Goal: Task Accomplishment & Management: Manage account settings

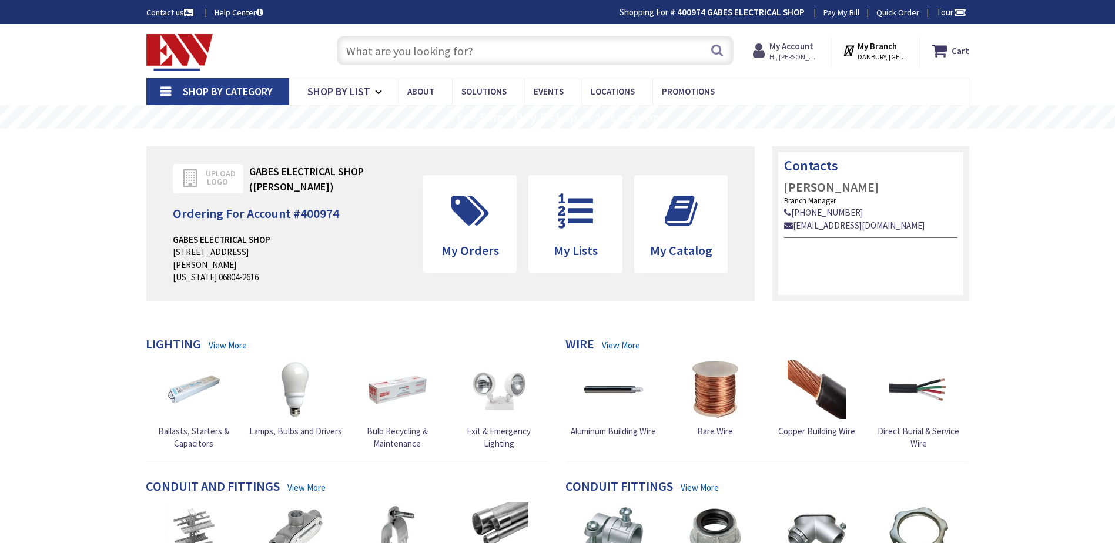
click at [808, 54] on span "Hi, [PERSON_NAME]" at bounding box center [794, 56] width 50 height 9
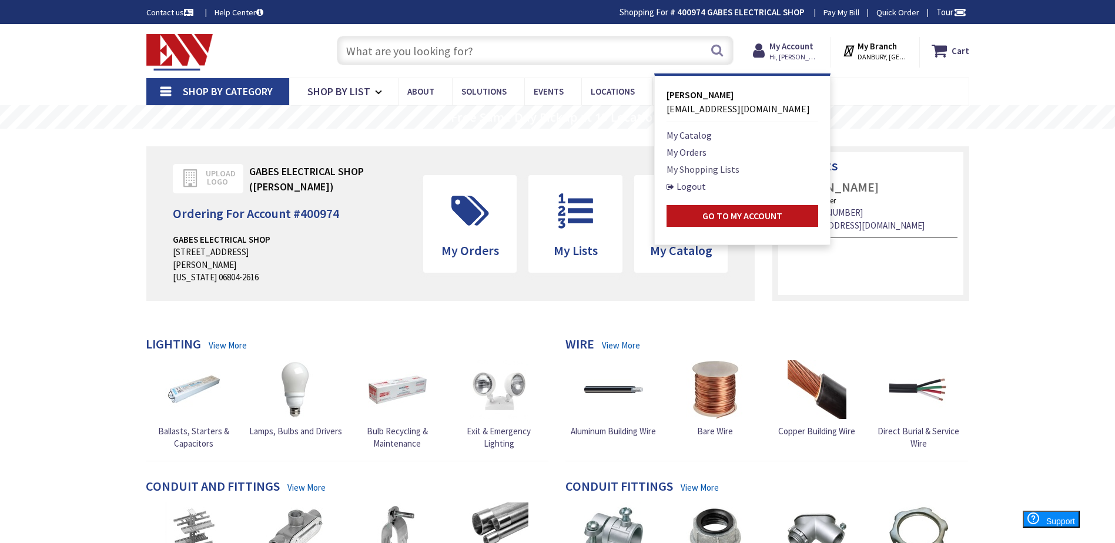
click at [688, 171] on link "My Shopping Lists" at bounding box center [702, 169] width 73 height 14
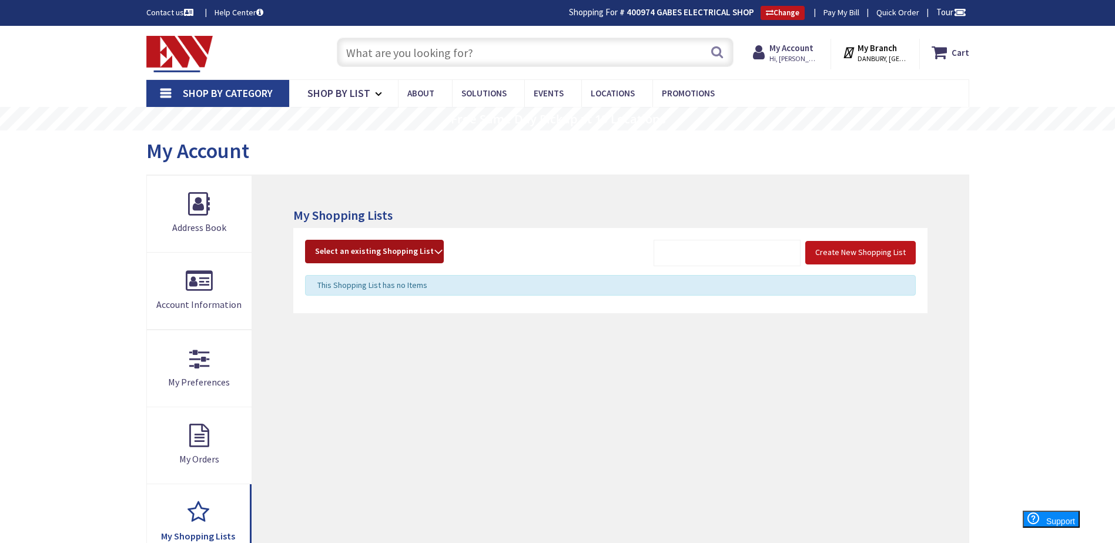
click at [415, 250] on span "Select an existing Shopping List" at bounding box center [374, 251] width 119 height 11
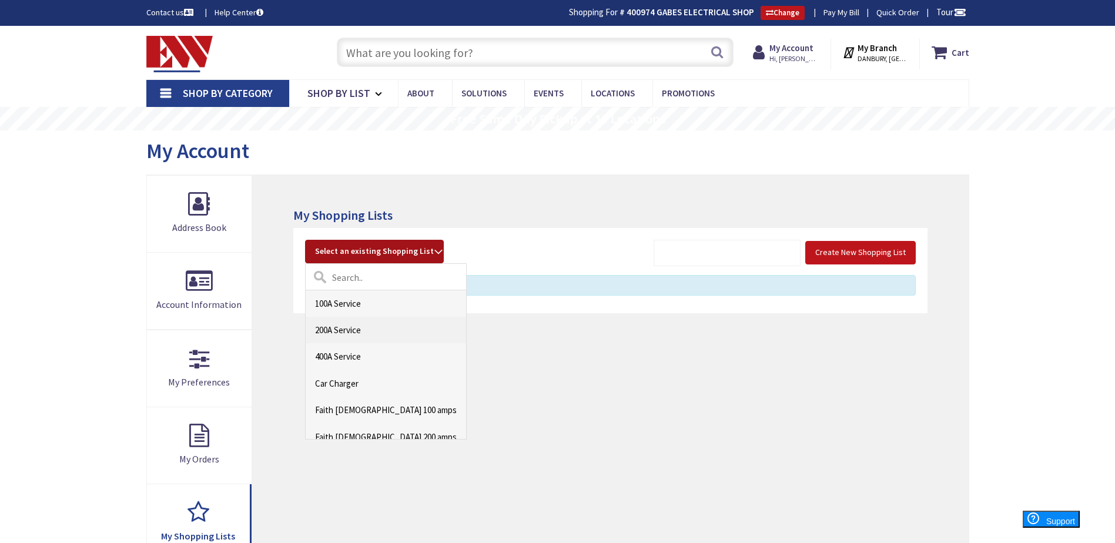
click at [383, 341] on link "200A Service" at bounding box center [386, 330] width 160 height 26
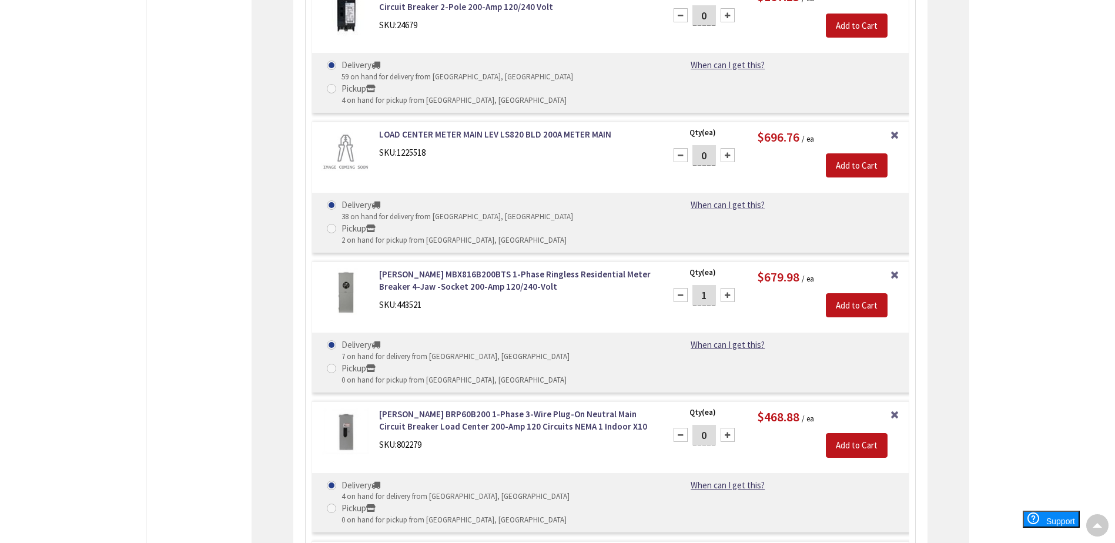
scroll to position [8273, 0]
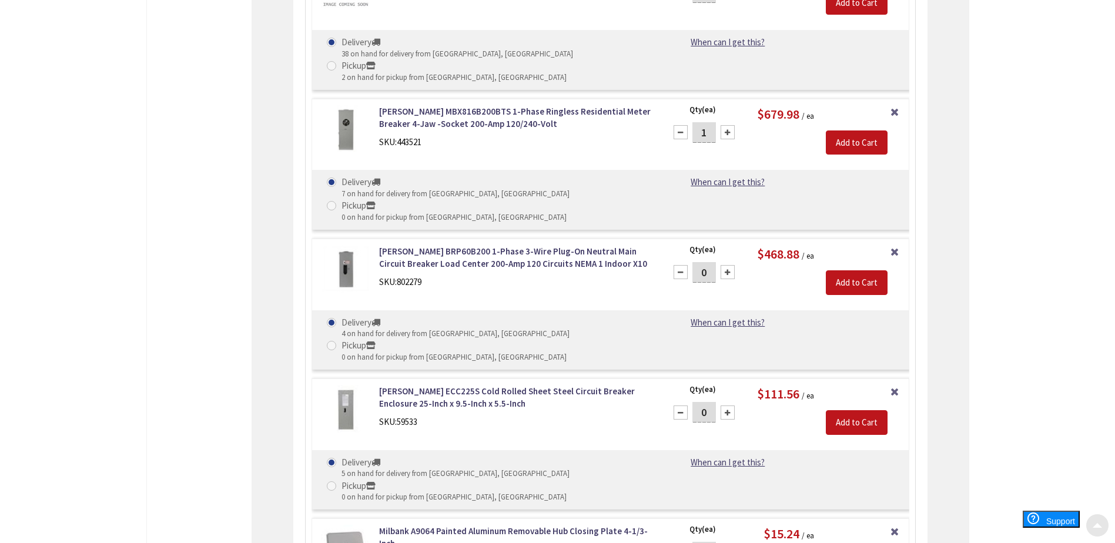
click at [1092, 525] on div at bounding box center [1097, 526] width 24 height 24
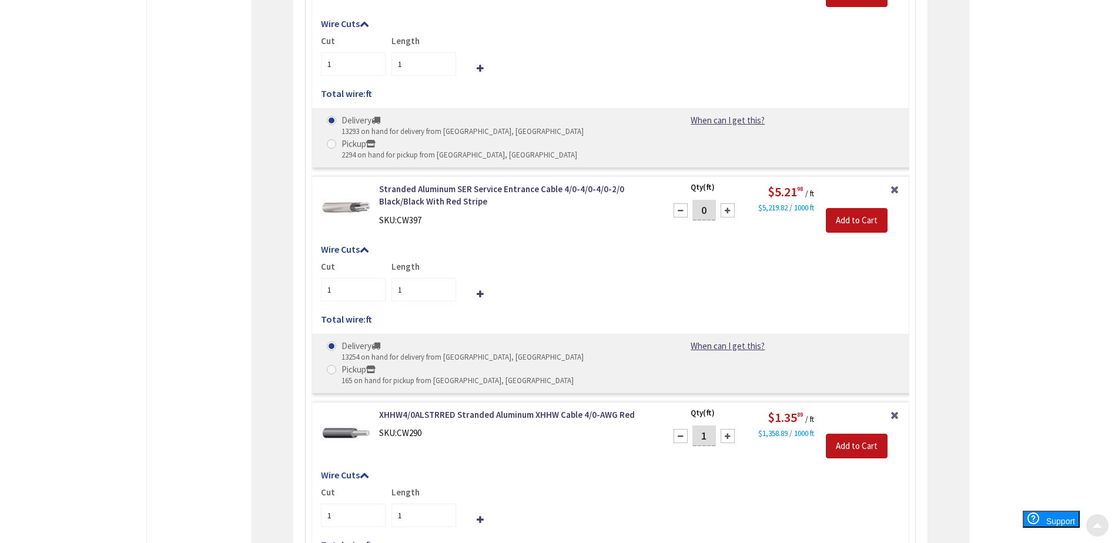
scroll to position [0, 0]
